Goal: Task Accomplishment & Management: Manage account settings

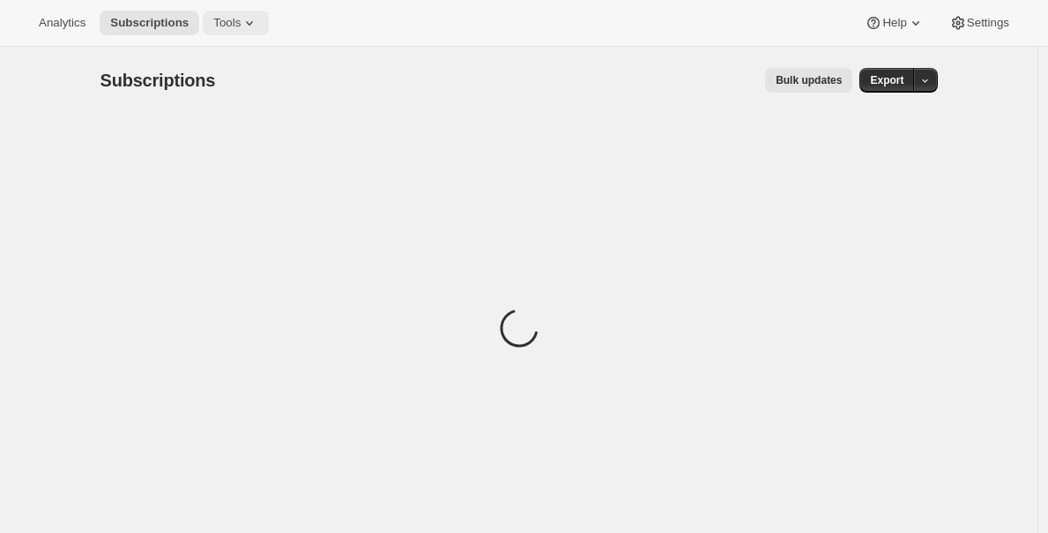
click at [240, 29] on span "Tools" at bounding box center [226, 23] width 27 height 14
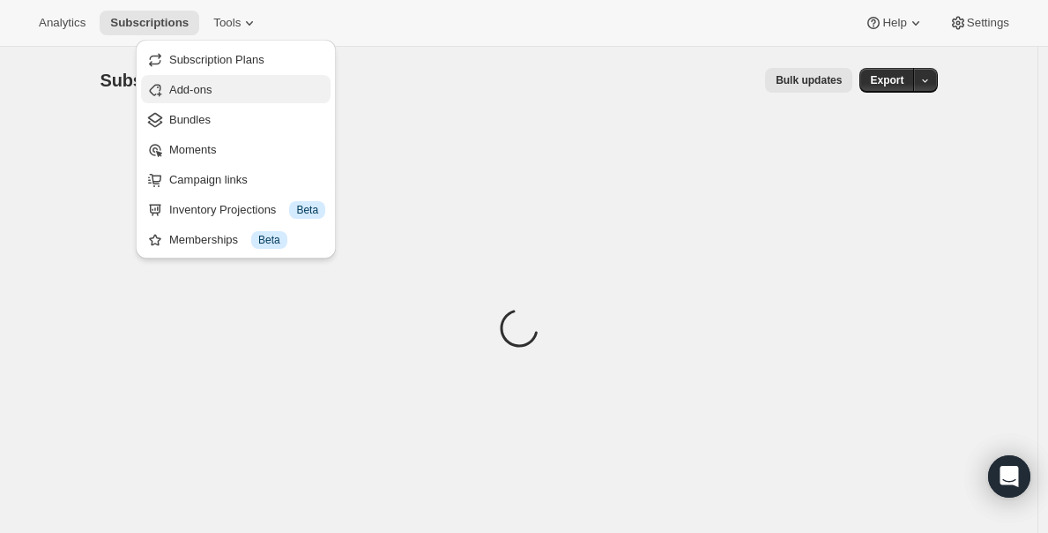
click at [265, 94] on span "Add-ons" at bounding box center [247, 90] width 156 height 18
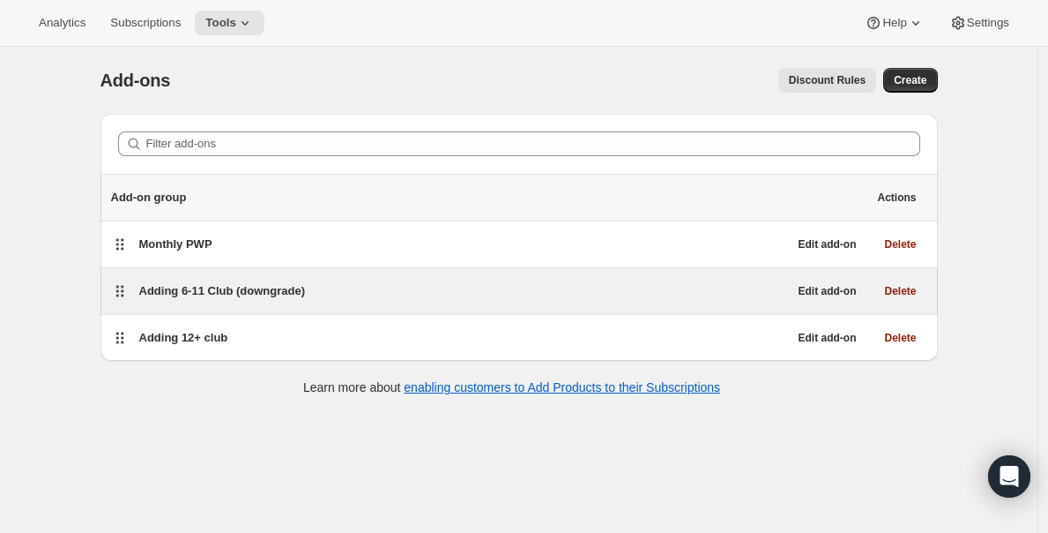
click at [433, 294] on div "Adding 6-11 Club (downgrade)" at bounding box center [463, 291] width 649 height 18
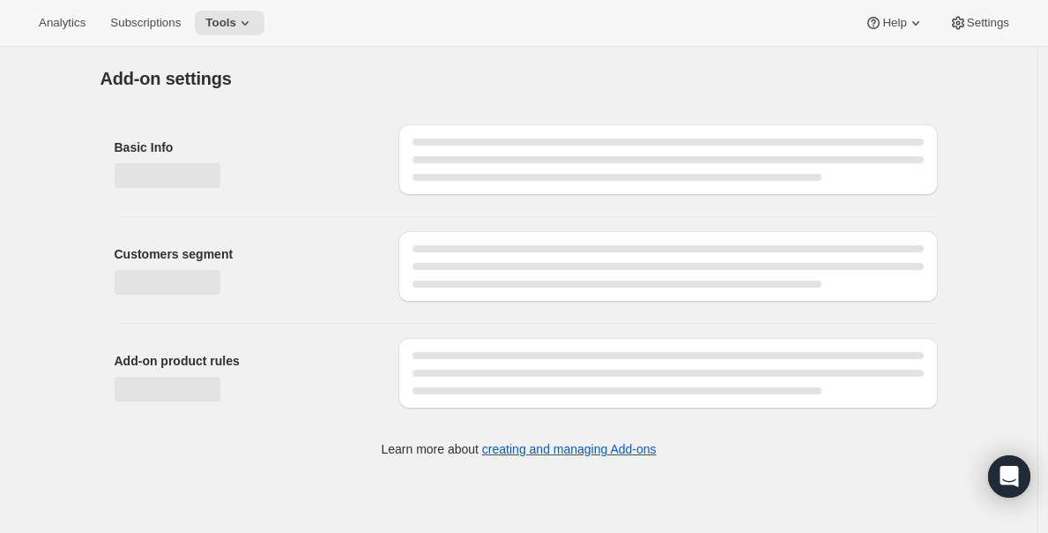
select select "selectedVariants"
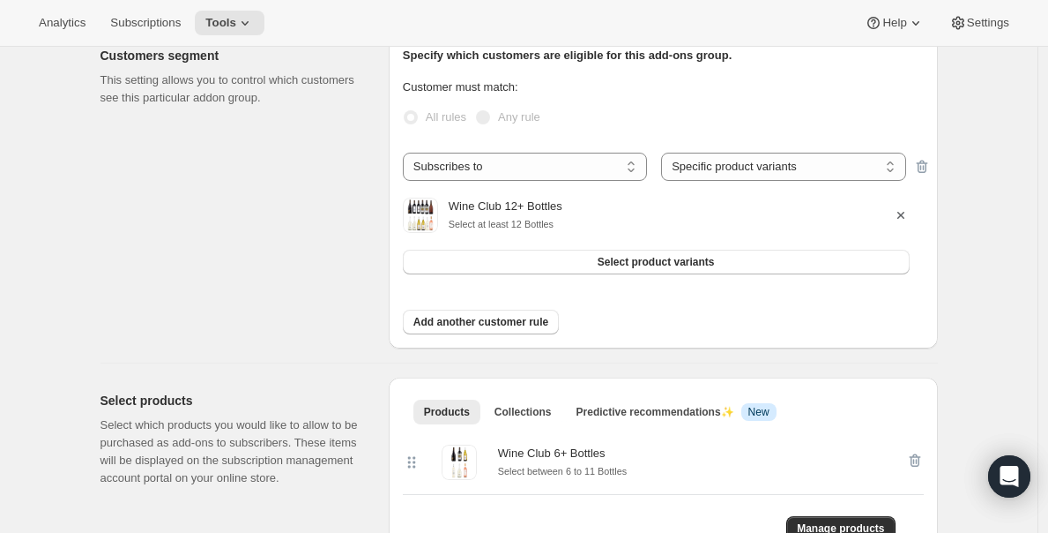
scroll to position [218, 0]
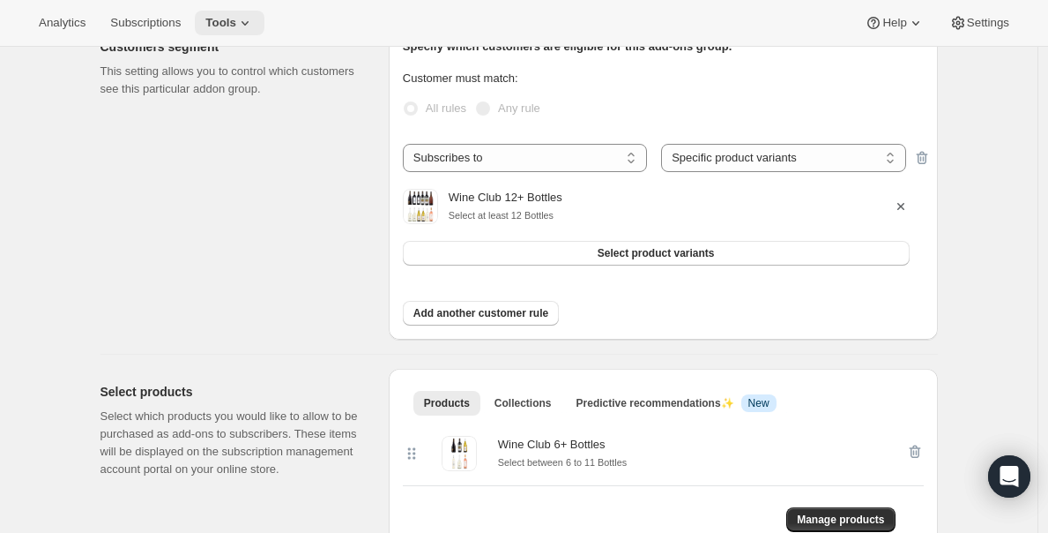
click at [248, 30] on icon at bounding box center [245, 23] width 18 height 18
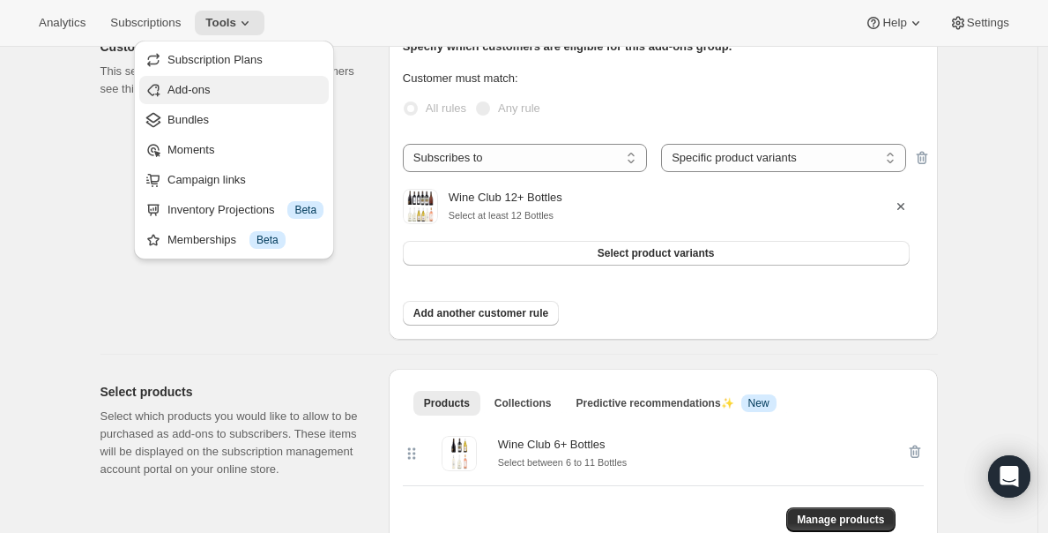
click at [274, 79] on button "Add-ons" at bounding box center [234, 90] width 190 height 28
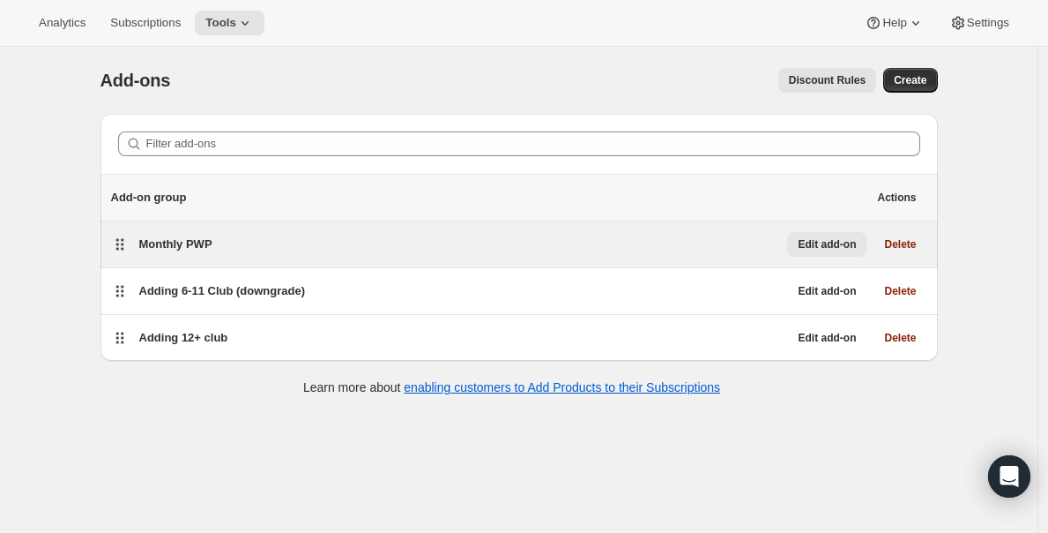
click at [809, 246] on span "Edit add-on" at bounding box center [827, 244] width 58 height 14
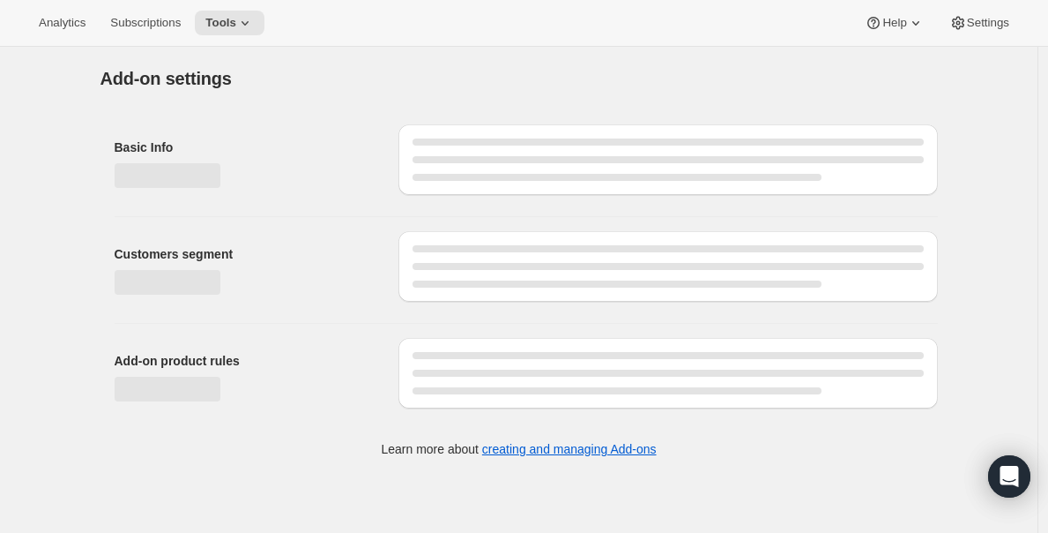
select select "selectedProducts"
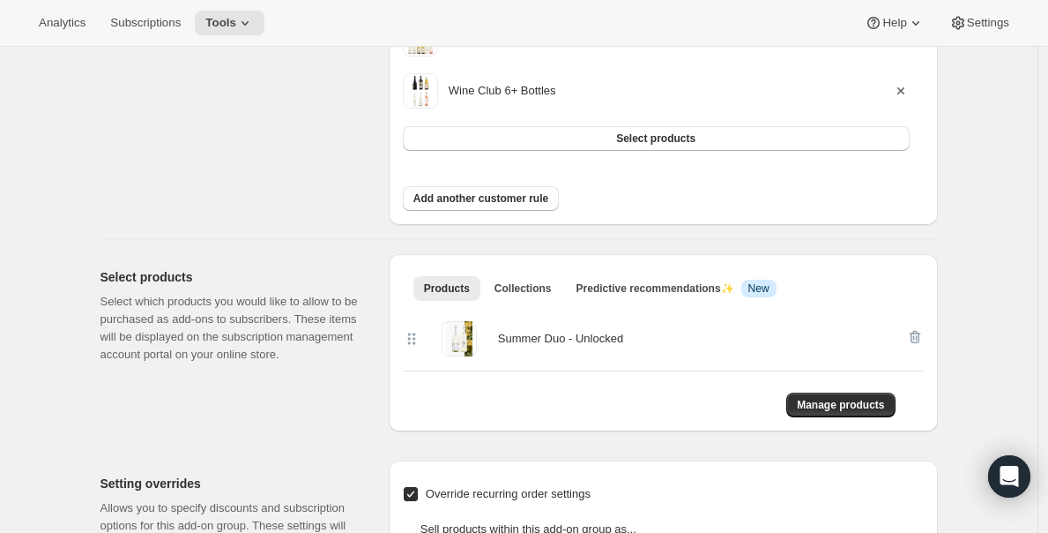
scroll to position [453, 0]
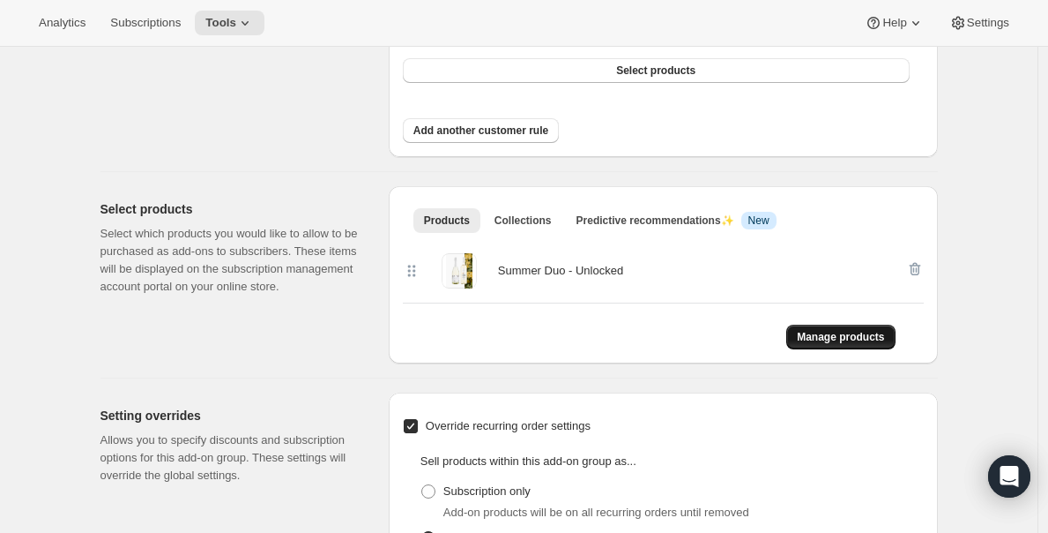
click at [864, 337] on span "Manage products" at bounding box center [840, 337] width 87 height 14
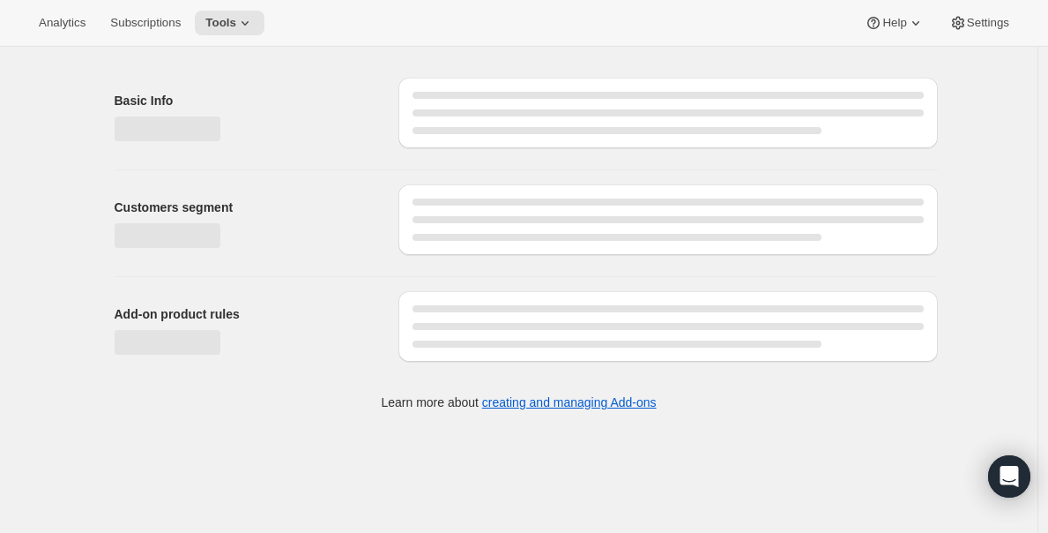
select select "selectedProducts"
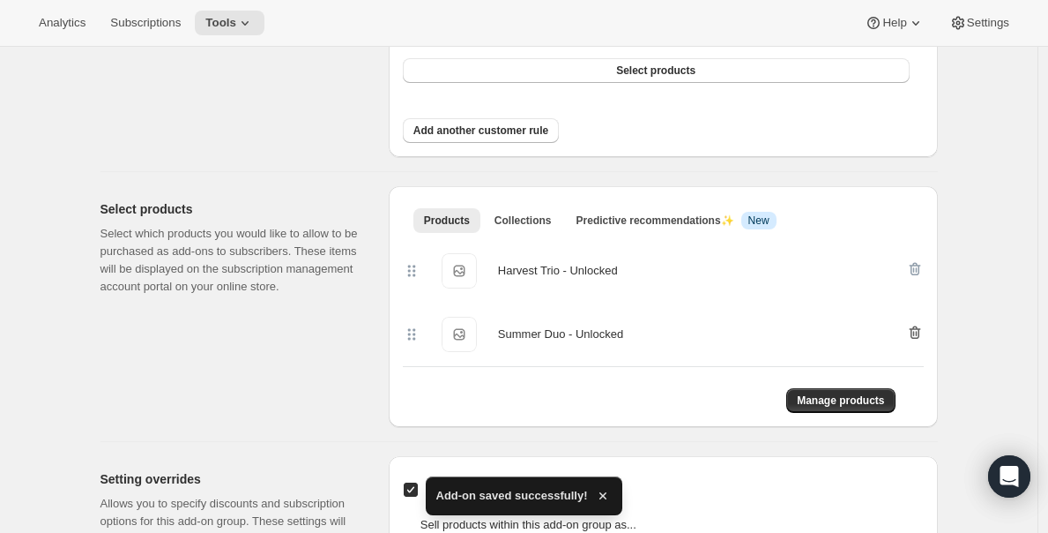
click at [916, 325] on icon "button" at bounding box center [915, 333] width 18 height 18
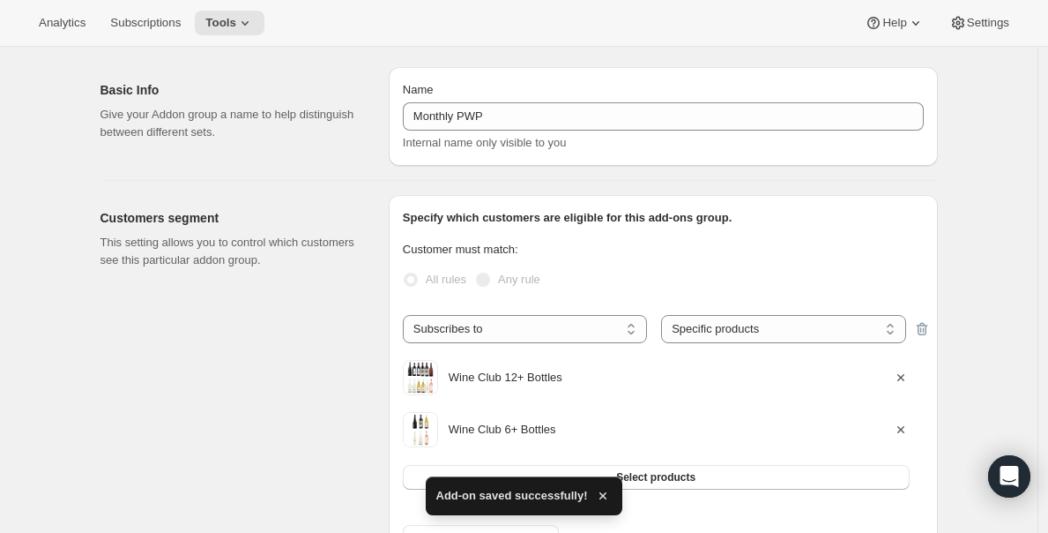
select select "selectedProducts"
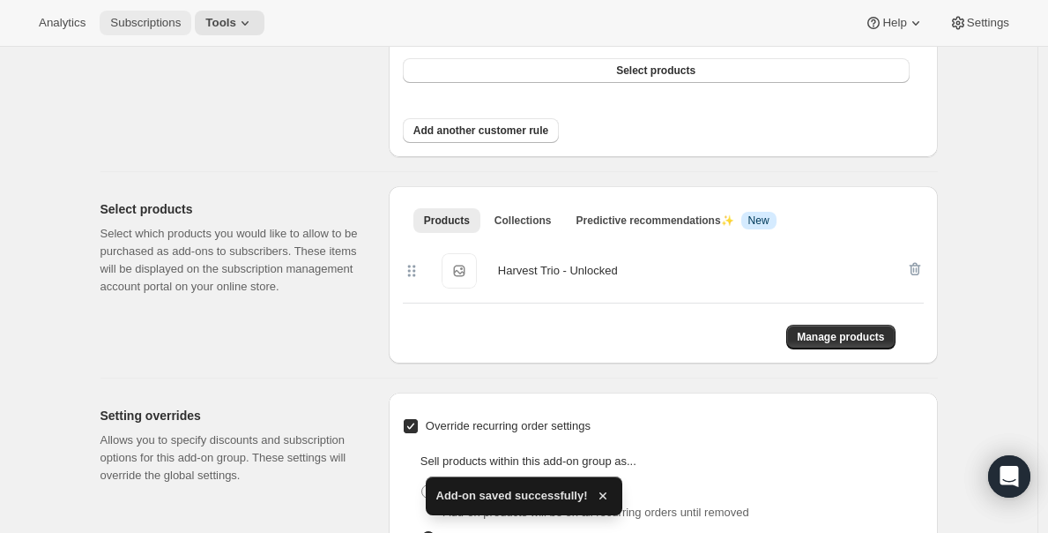
click at [138, 25] on span "Subscriptions" at bounding box center [145, 23] width 71 height 14
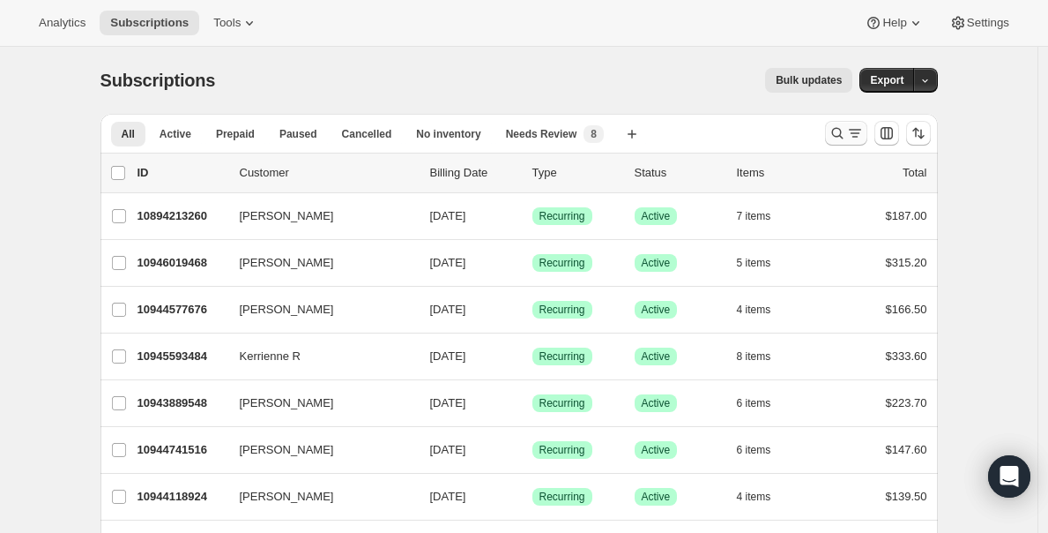
click at [843, 136] on icon "Search and filter results" at bounding box center [836, 133] width 11 height 11
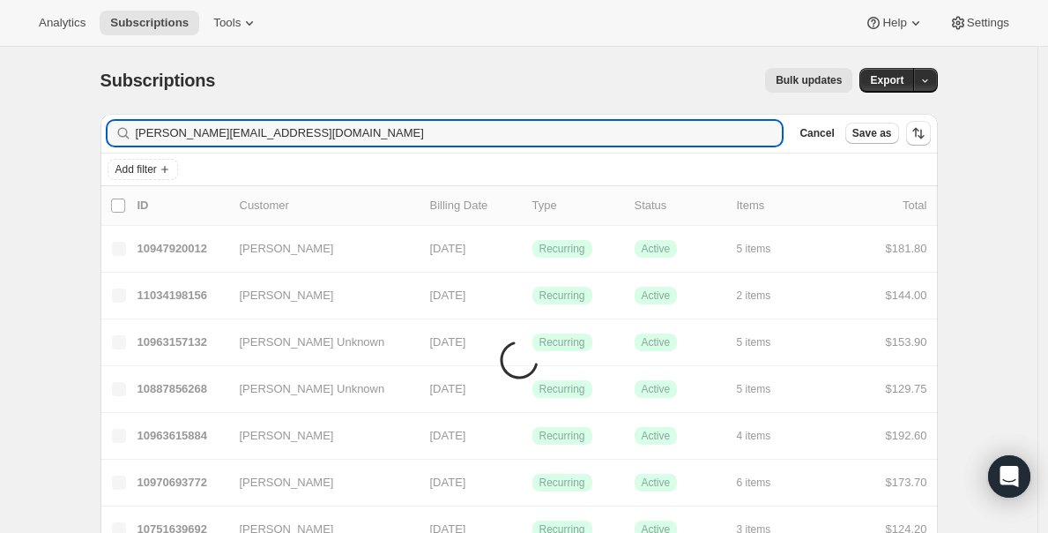
type input "[PERSON_NAME][EMAIL_ADDRESS][DOMAIN_NAME]"
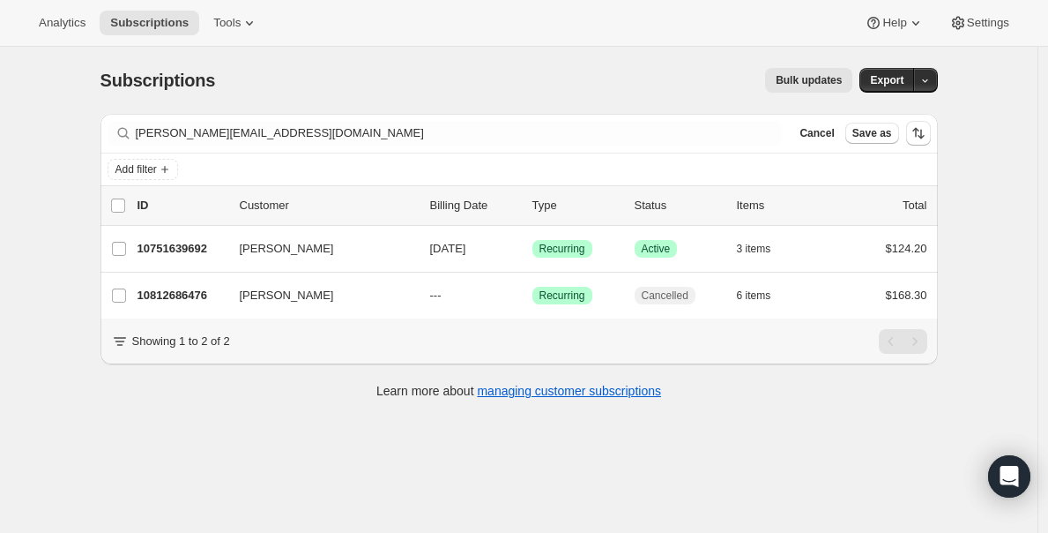
click at [499, 95] on div "Subscriptions. This page is ready Subscriptions Bulk updates More actions Bulk …" at bounding box center [520, 80] width 838 height 67
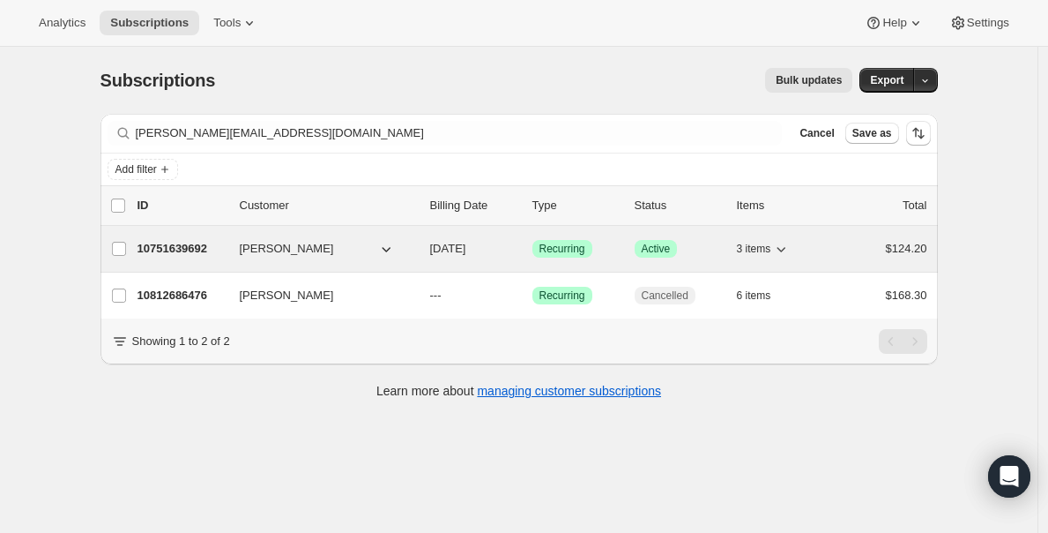
click at [431, 250] on div "10751639692 [PERSON_NAME] [DATE] Success Recurring Success Active 3 items $124.…" at bounding box center [533, 248] width 790 height 25
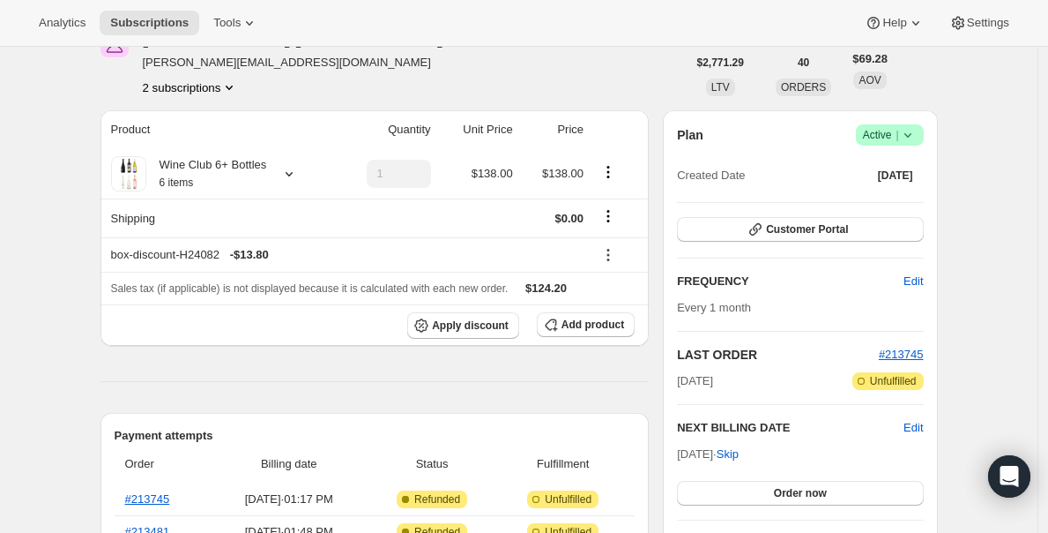
scroll to position [207, 0]
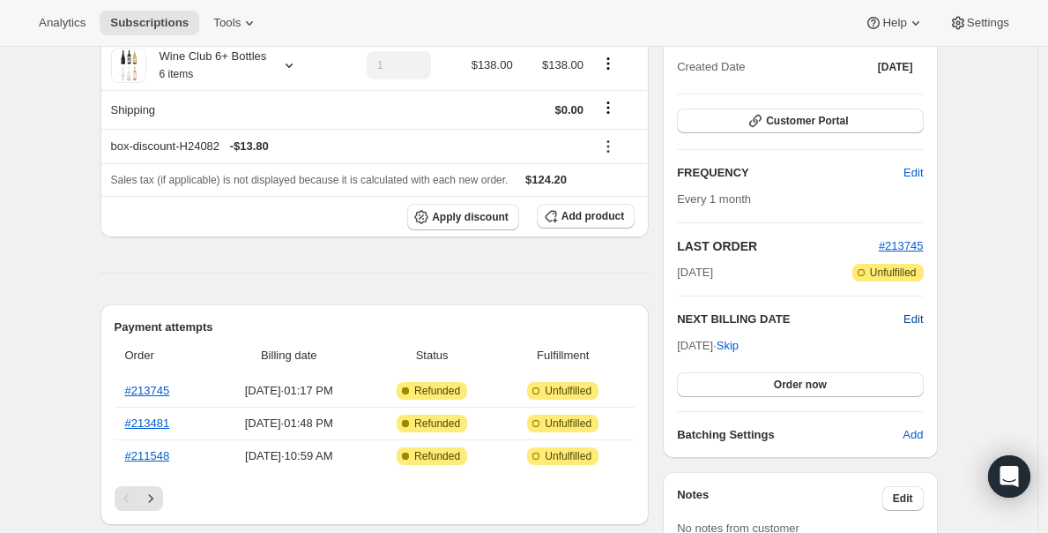
click at [920, 316] on span "Edit" at bounding box center [913, 319] width 19 height 18
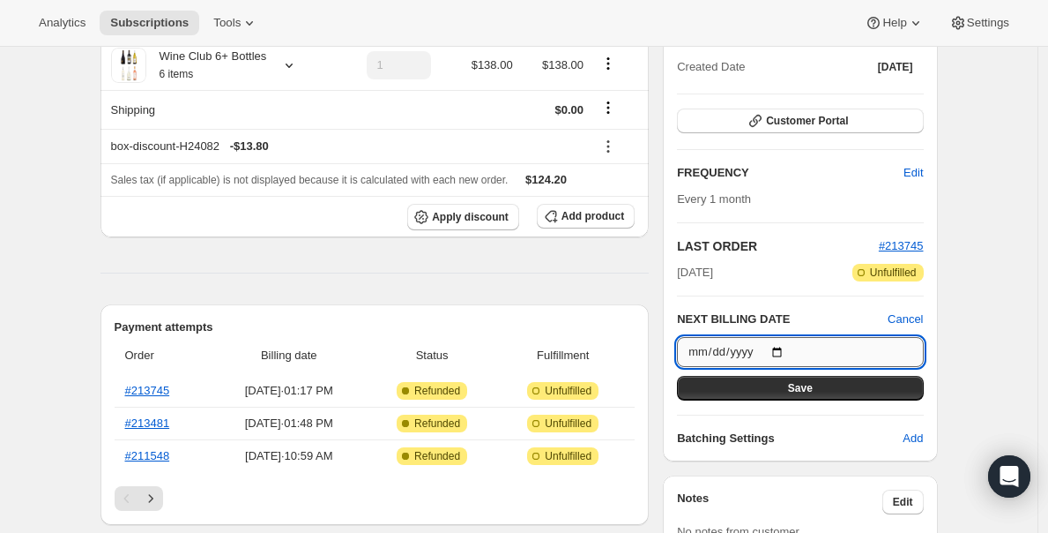
click at [784, 350] on input "[DATE]" at bounding box center [800, 352] width 246 height 30
type input "[DATE]"
click at [855, 384] on button "Save" at bounding box center [800, 388] width 246 height 25
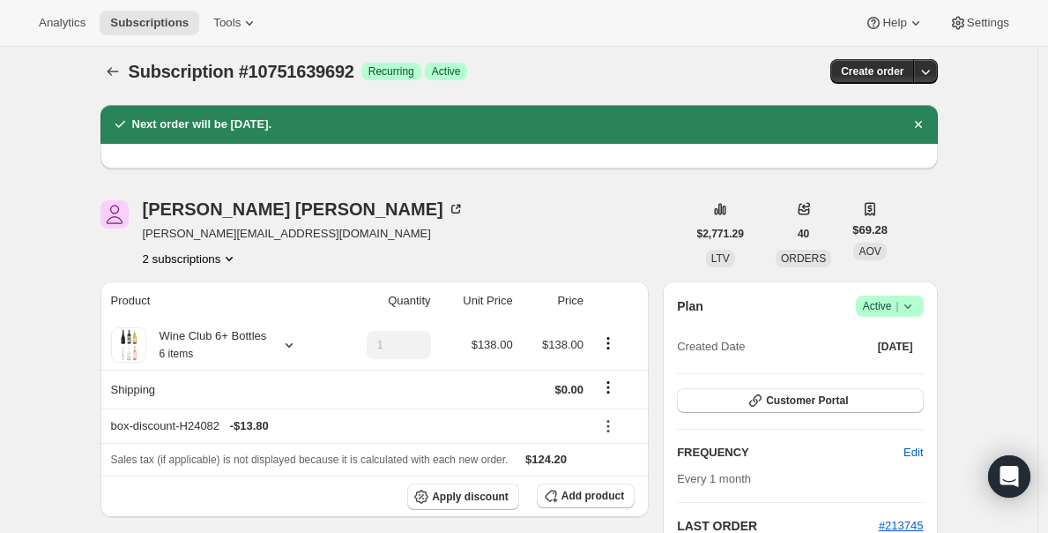
scroll to position [0, 0]
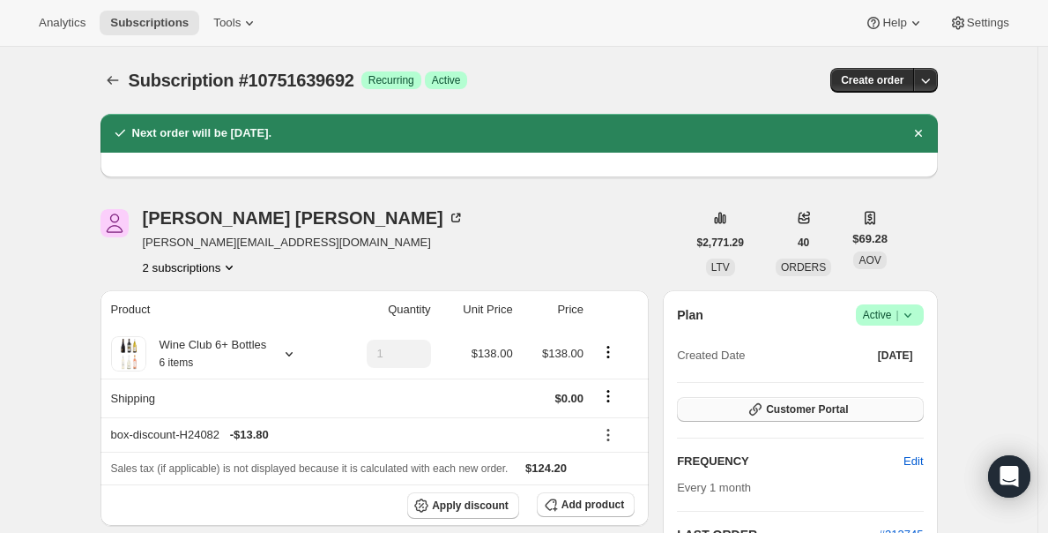
click at [815, 411] on span "Customer Portal" at bounding box center [807, 409] width 82 height 14
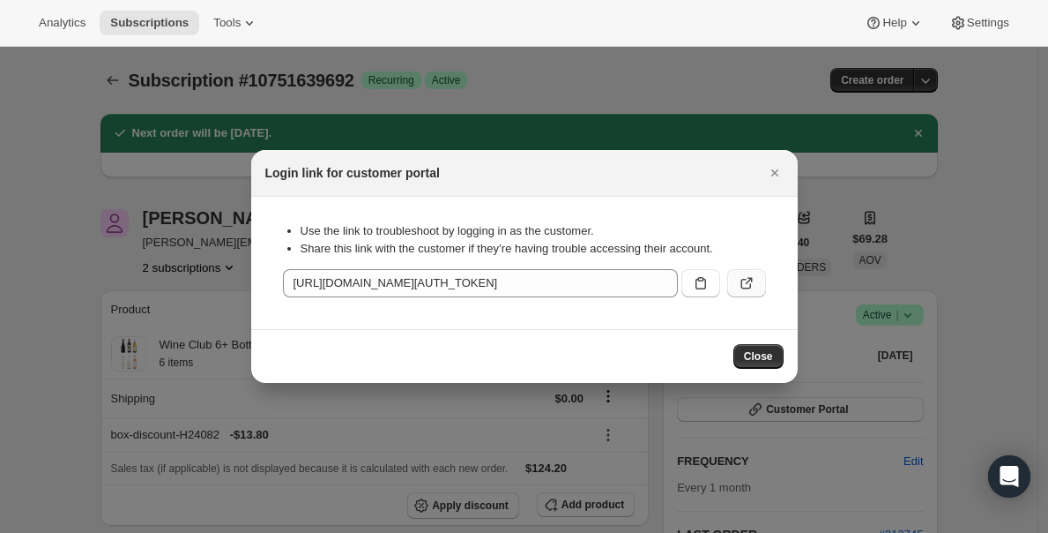
click at [748, 282] on icon ":rus:" at bounding box center [747, 283] width 18 height 18
